Goal: Navigation & Orientation: Find specific page/section

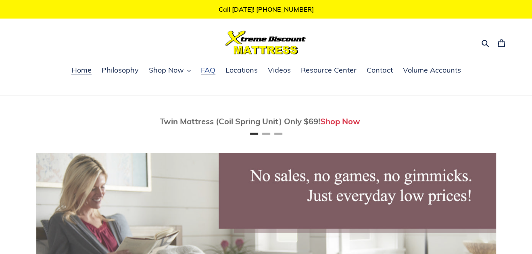
click at [212, 69] on span "FAQ" at bounding box center [208, 70] width 15 height 10
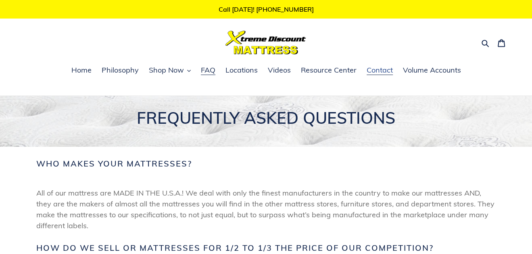
click at [382, 70] on span "Contact" at bounding box center [380, 70] width 26 height 10
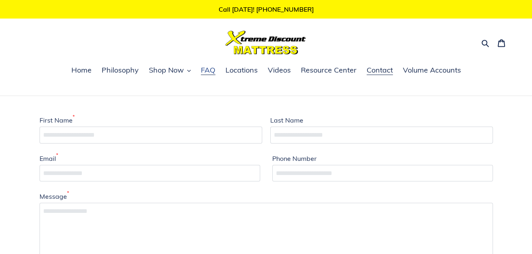
click at [208, 69] on span "FAQ" at bounding box center [208, 70] width 15 height 10
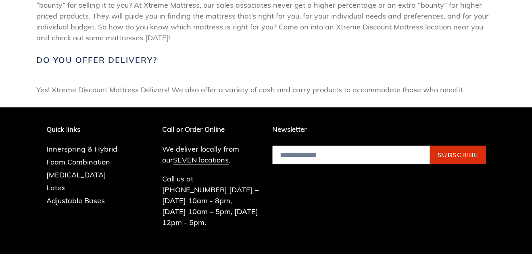
scroll to position [403, 0]
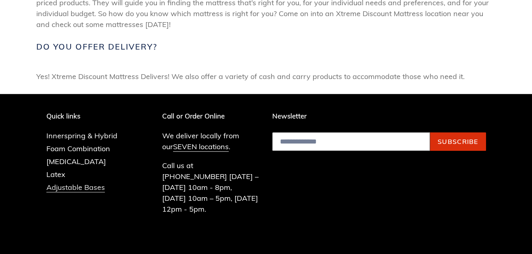
click at [93, 188] on link "Adjustable Bases" at bounding box center [75, 188] width 58 height 10
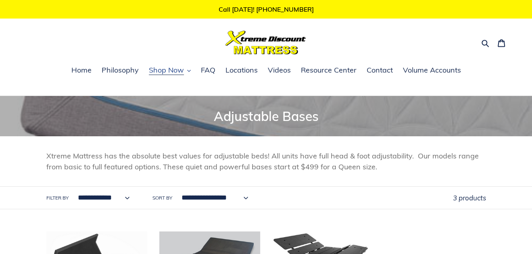
click at [175, 71] on span "Shop Now" at bounding box center [166, 70] width 35 height 10
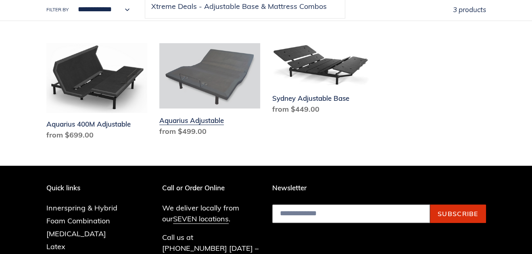
scroll to position [201, 0]
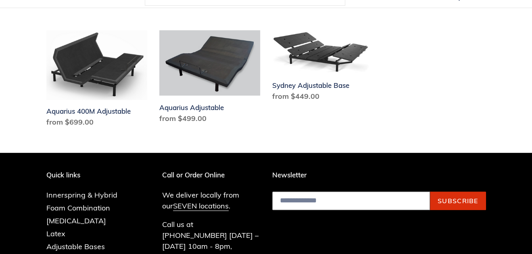
click at [110, 148] on div "**********" at bounding box center [266, 131] width 532 height 473
